Goal: Navigation & Orientation: Find specific page/section

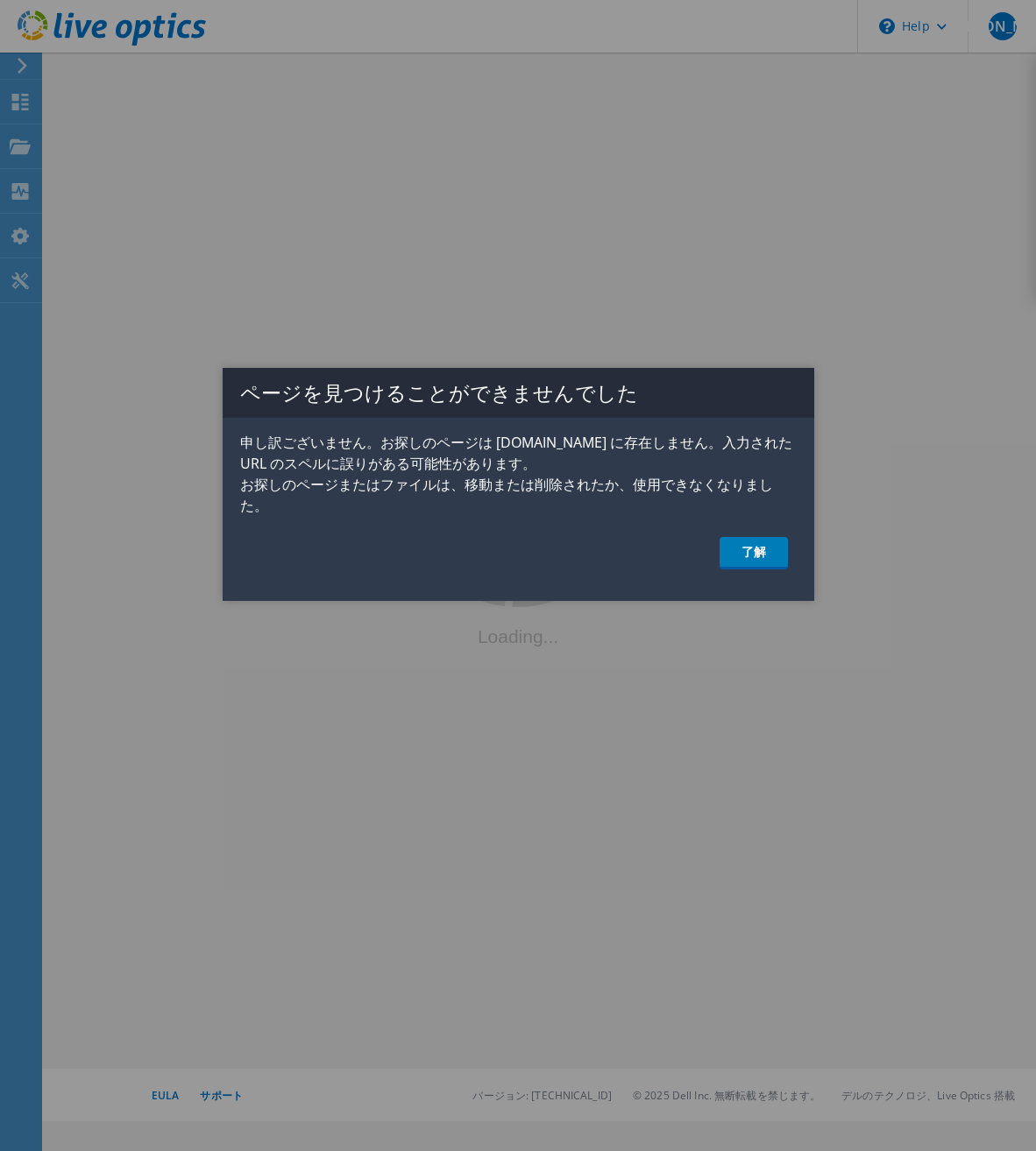
click at [742, 575] on div "ページを見つけることができませんでした 申し訳ございません。お探しのページは [DOMAIN_NAME] に存在しません。入力された URL のスペルに誤りが…" at bounding box center [518, 484] width 592 height 233
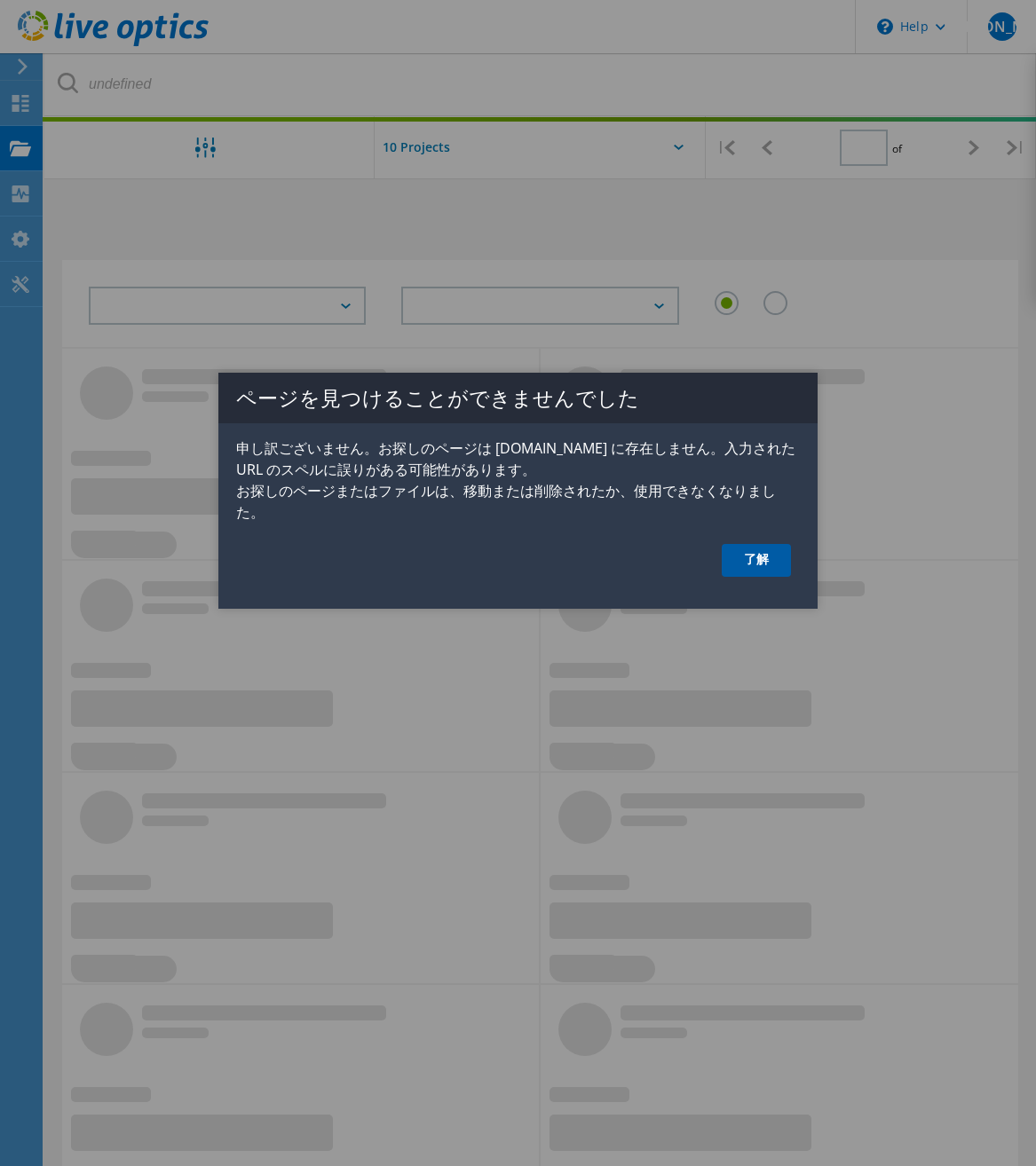
click at [750, 567] on link "了解" at bounding box center [756, 560] width 69 height 33
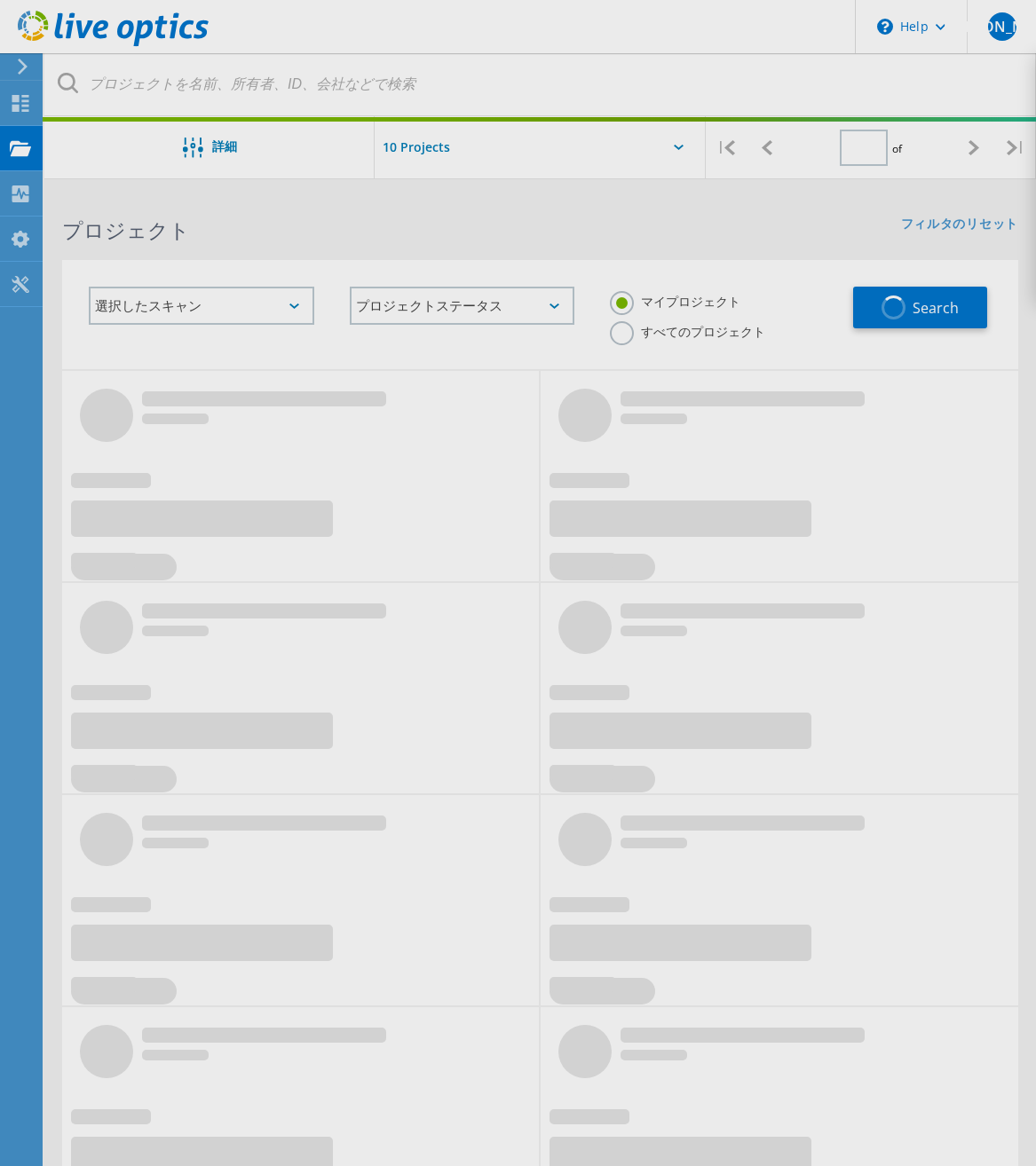
type input "1"
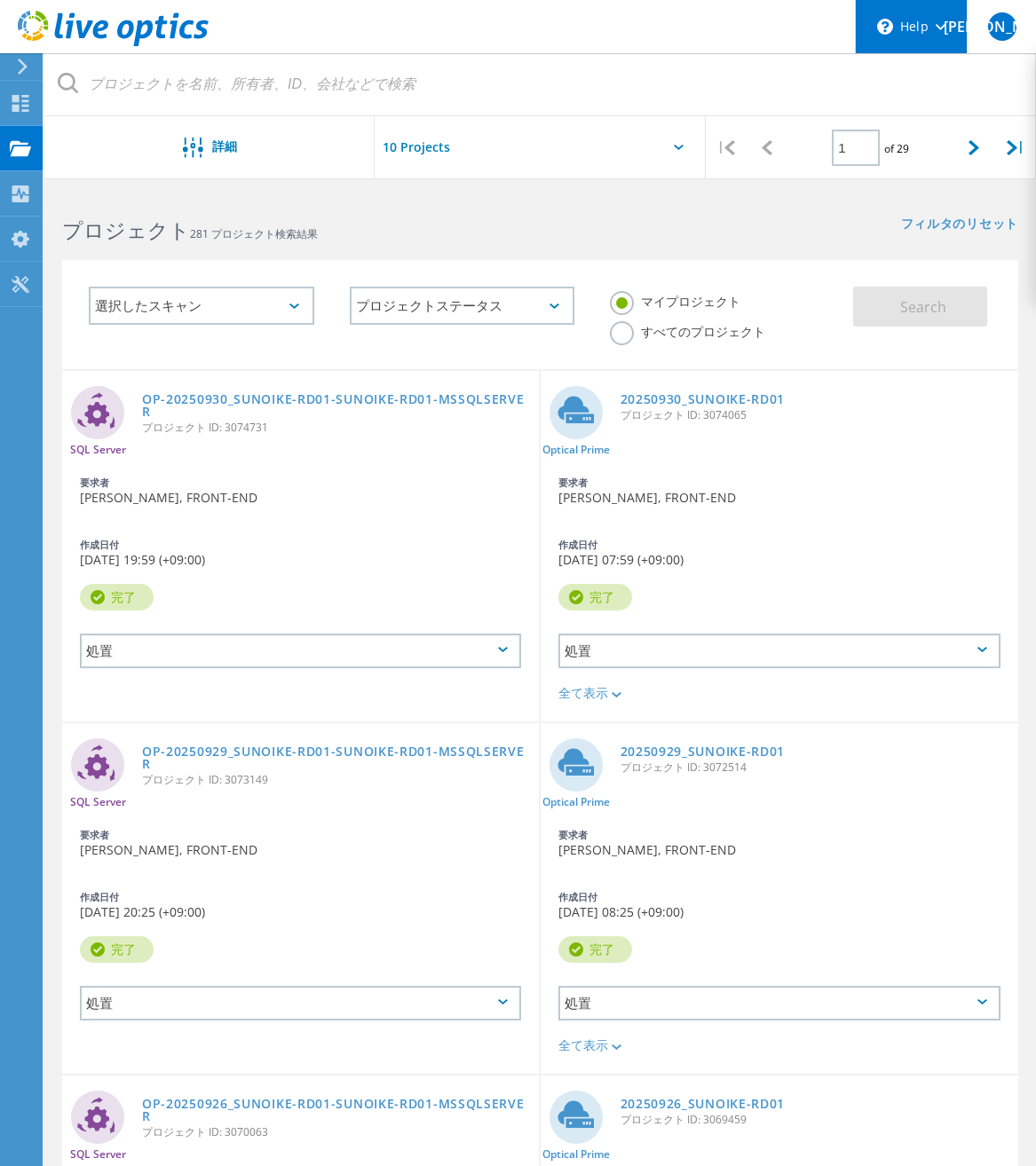
click at [960, 36] on div "\n Help" at bounding box center [911, 27] width 112 height 53
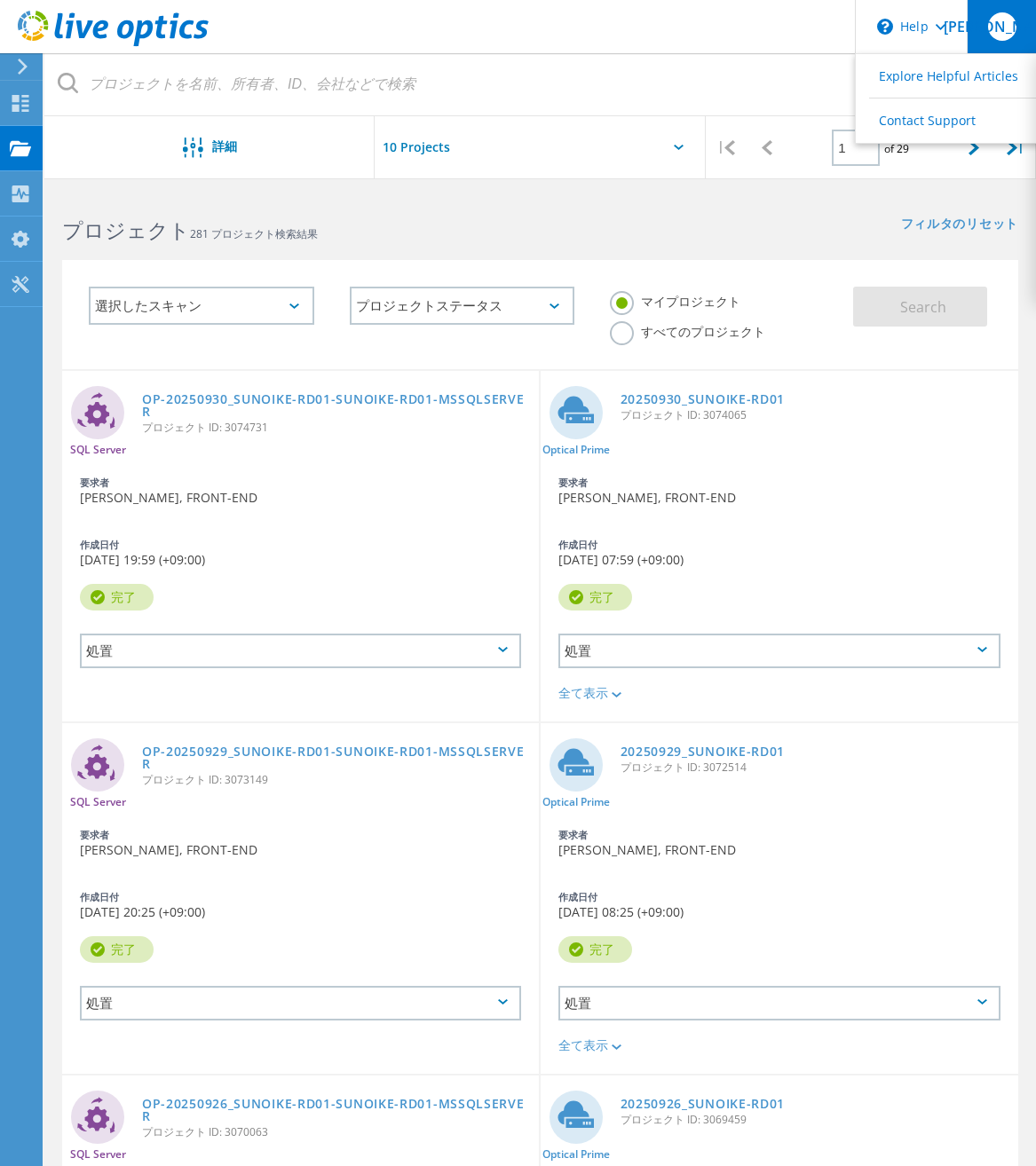
click at [998, 30] on span "[PERSON_NAME]" at bounding box center [1001, 27] width 116 height 14
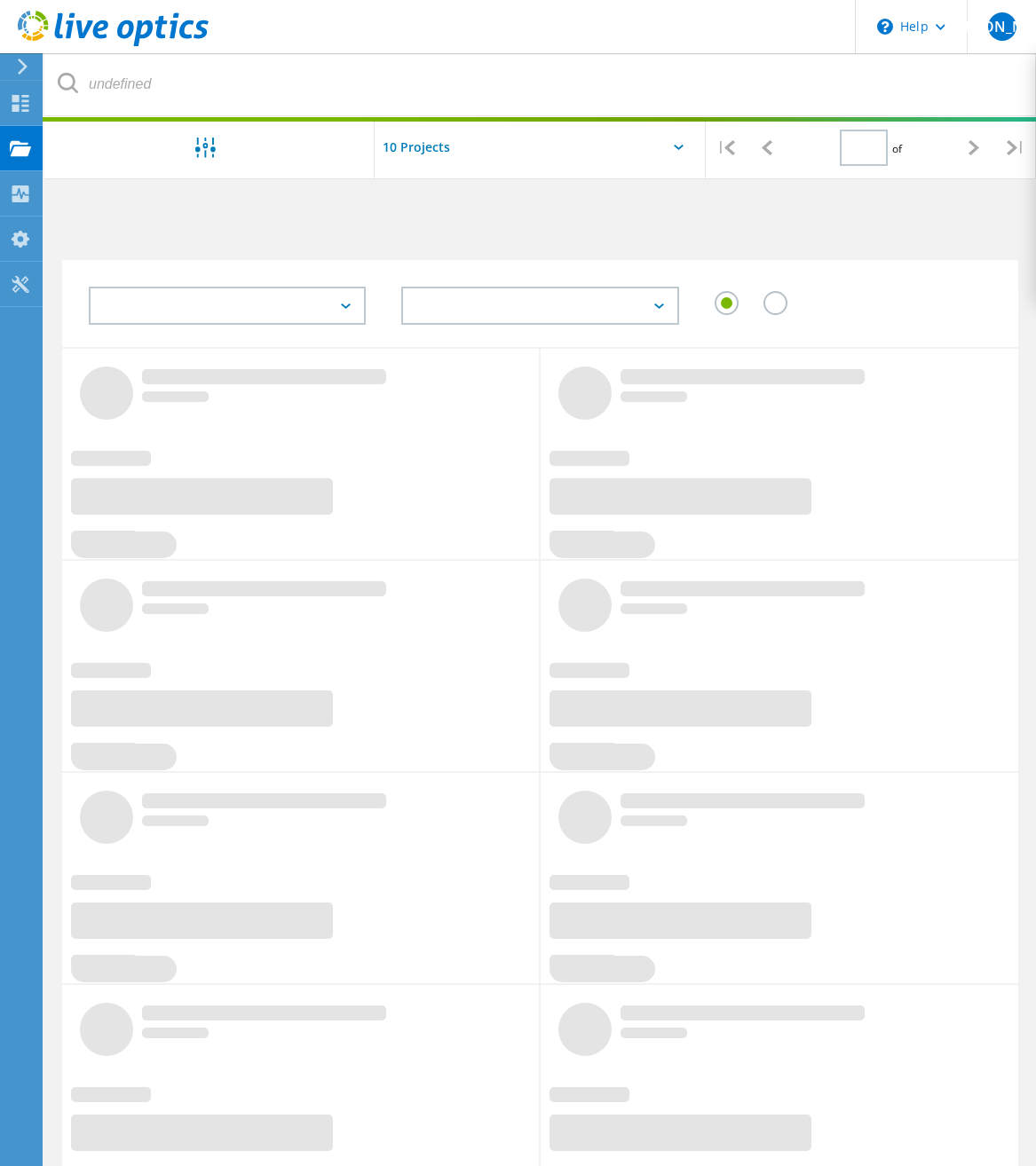
type input "1"
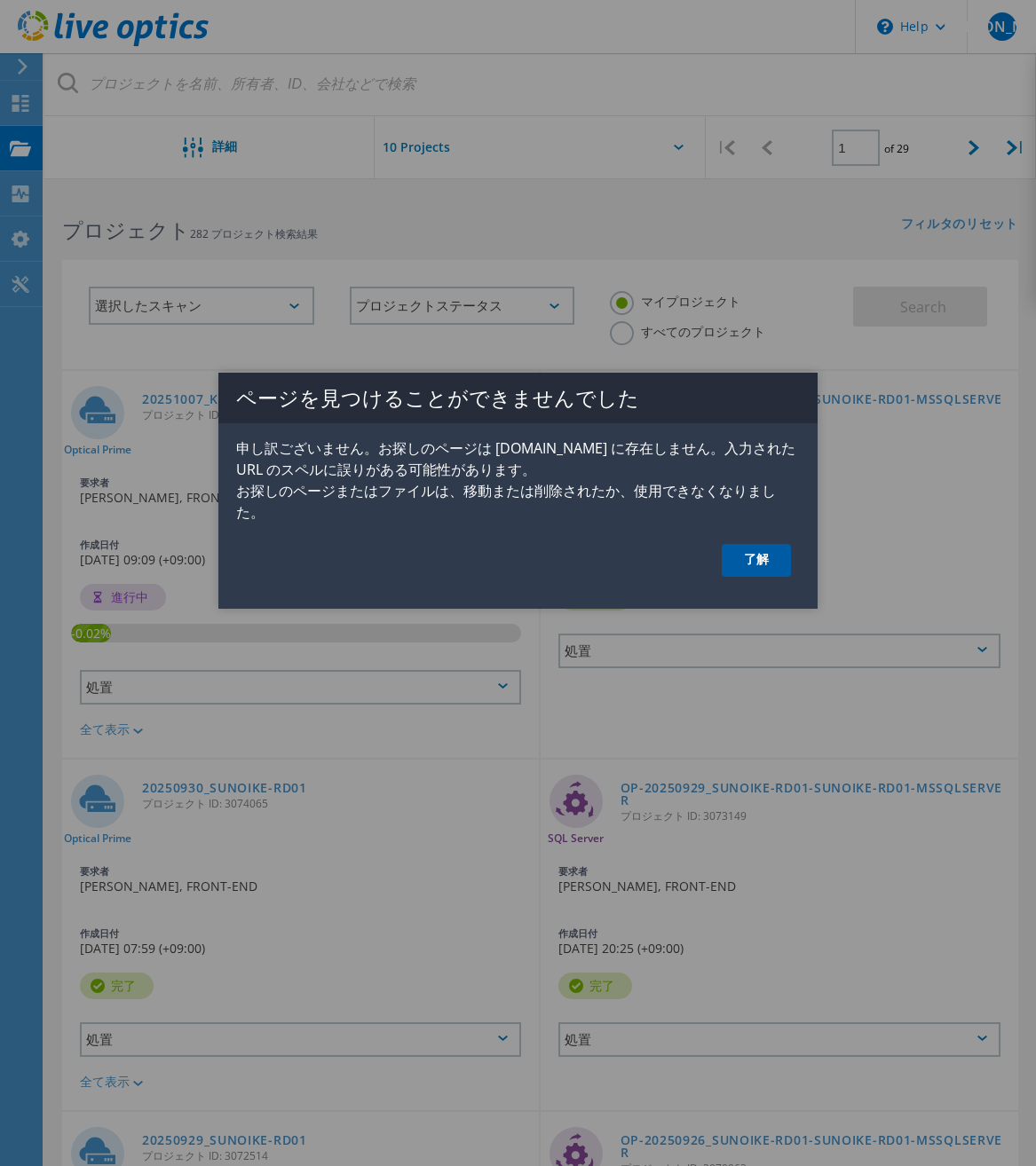
click at [751, 566] on link "了解" at bounding box center [756, 560] width 69 height 33
